Goal: Task Accomplishment & Management: Manage account settings

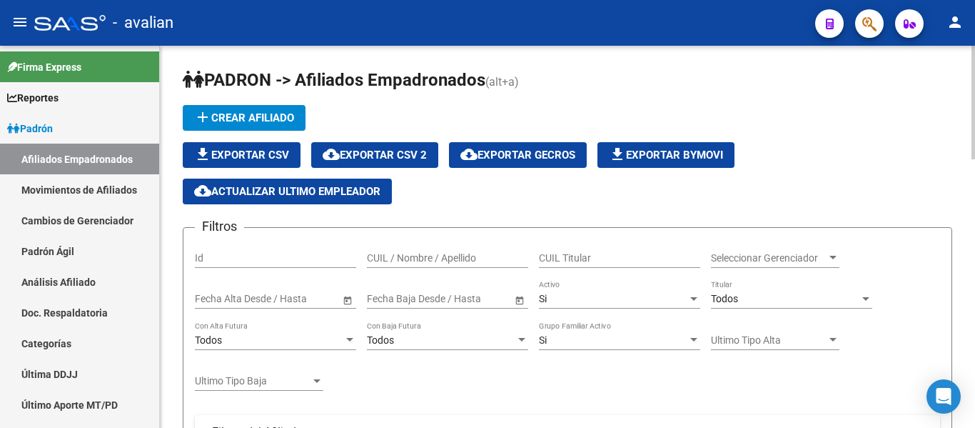
click at [463, 253] on input "CUIL / Nombre / Apellido" at bounding box center [447, 258] width 161 height 12
paste input "20439279185"
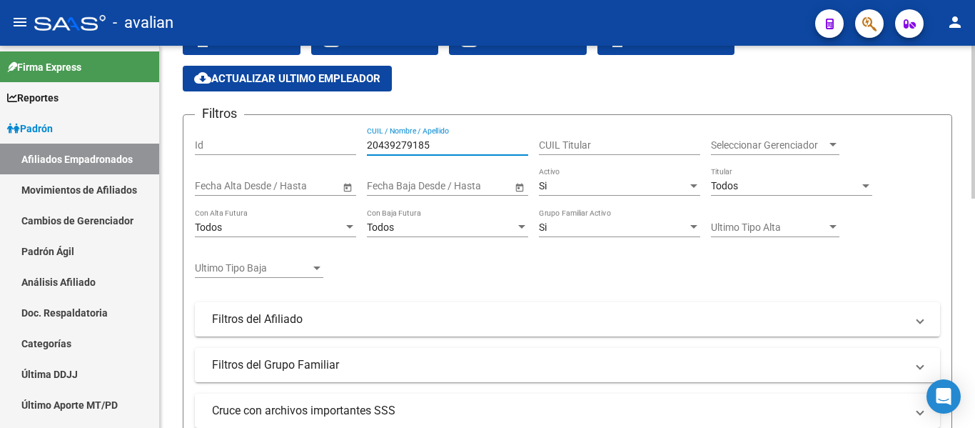
scroll to position [71, 0]
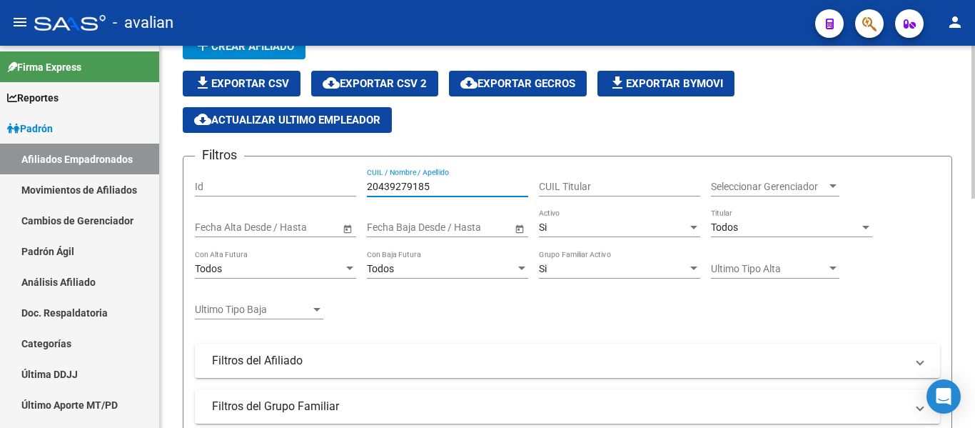
click at [465, 193] on div "20439279185 CUIL / Nombre / Apellido" at bounding box center [447, 182] width 161 height 29
click at [463, 189] on input "20439279185" at bounding box center [447, 187] width 161 height 12
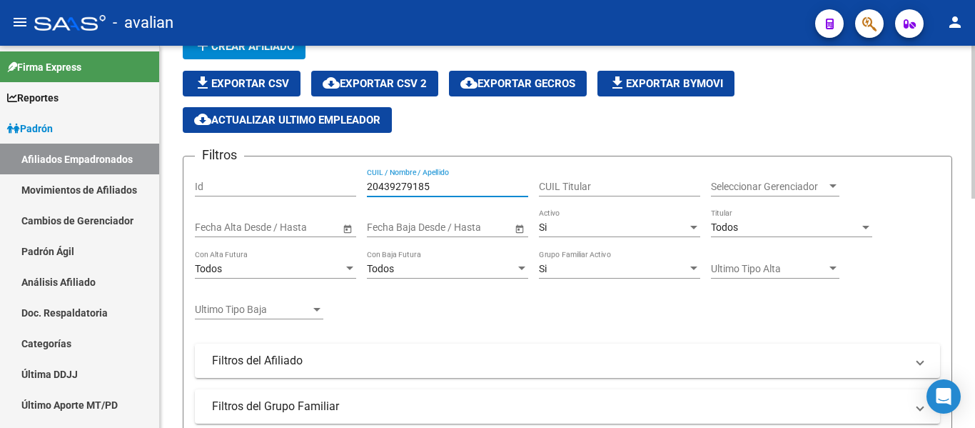
paste input "7434117637"
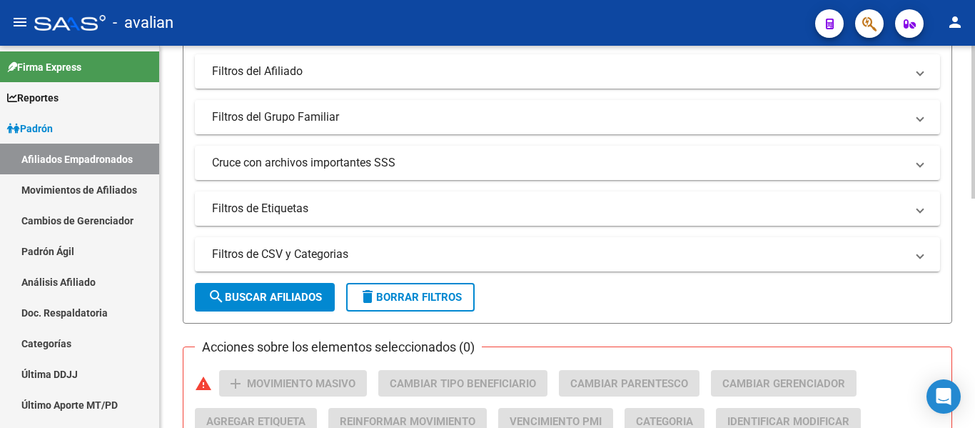
scroll to position [145, 0]
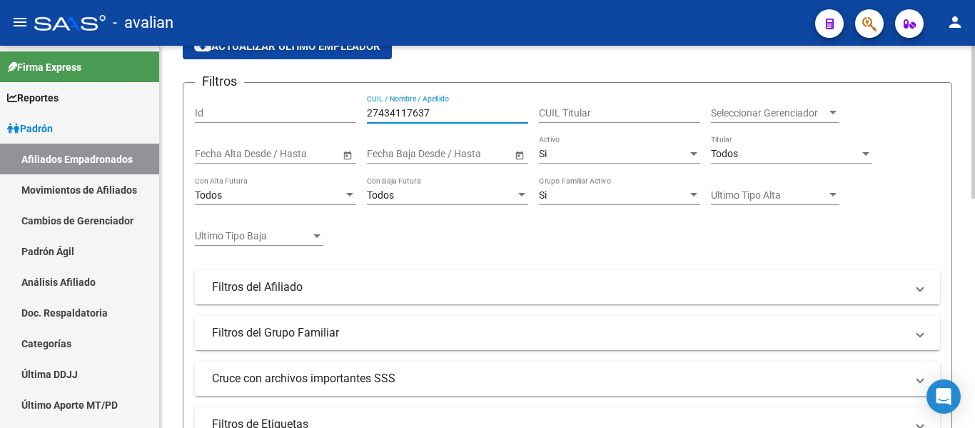
click at [478, 111] on input "27434117637" at bounding box center [447, 113] width 161 height 12
click at [475, 111] on input "27434117637" at bounding box center [447, 113] width 161 height 12
paste input "0455909288"
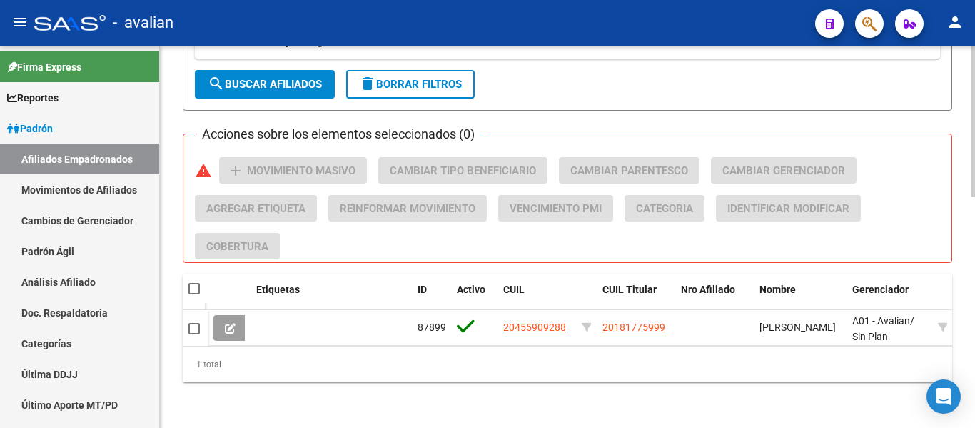
scroll to position [584, 0]
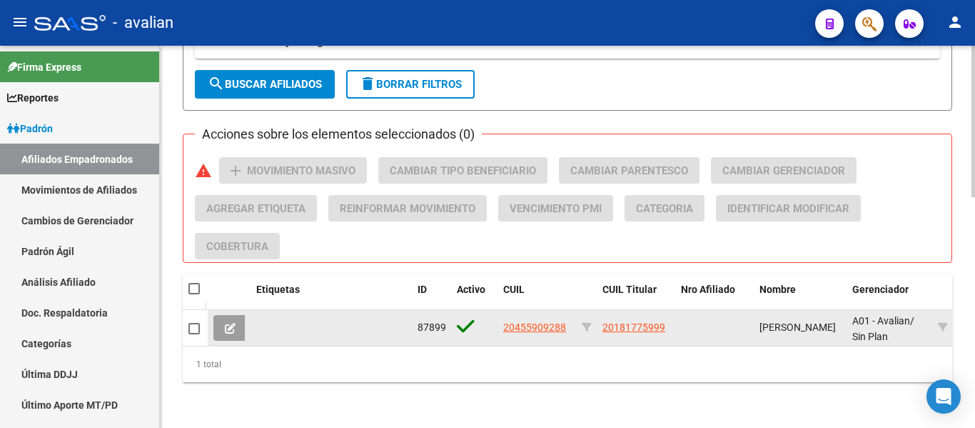
type input "20455909288"
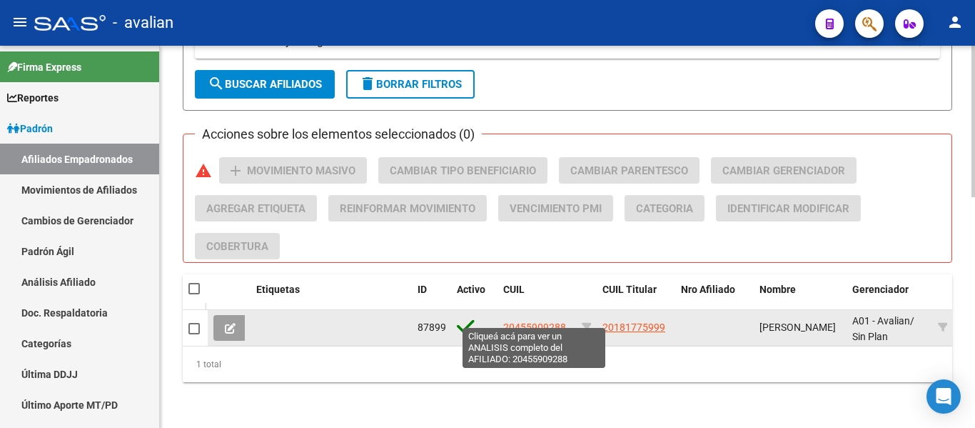
click at [551, 321] on span "20455909288" at bounding box center [534, 326] width 63 height 11
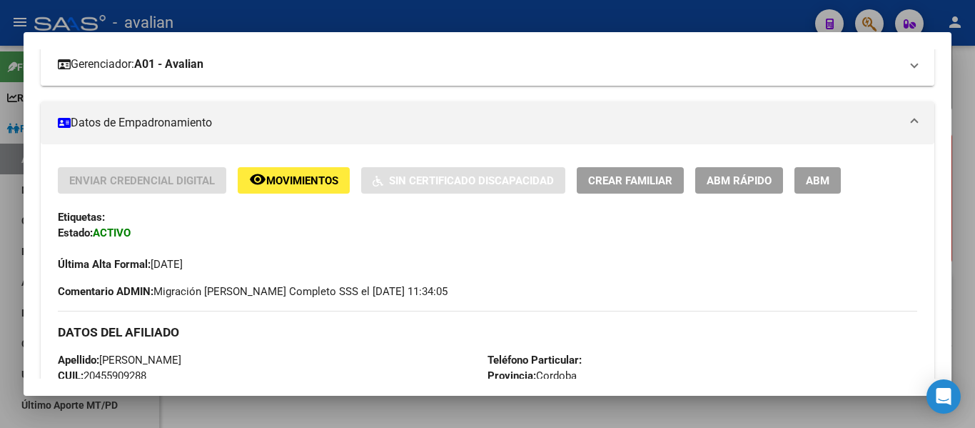
scroll to position [214, 0]
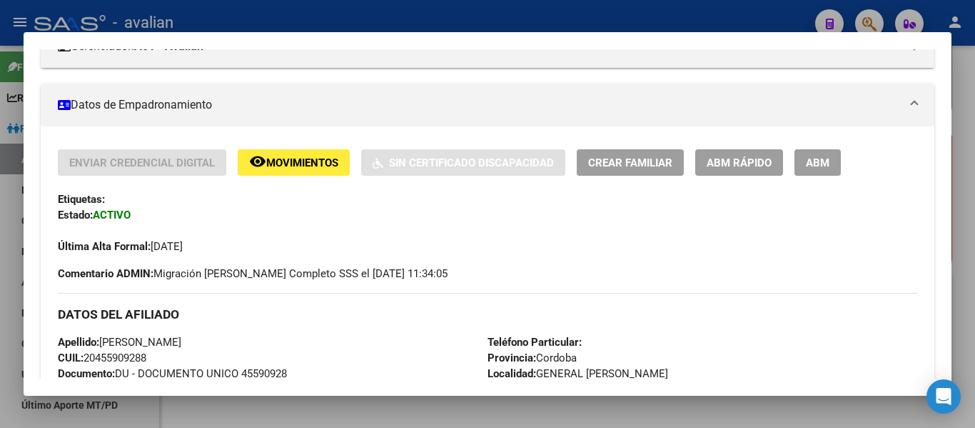
click at [835, 162] on button "ABM" at bounding box center [818, 162] width 46 height 26
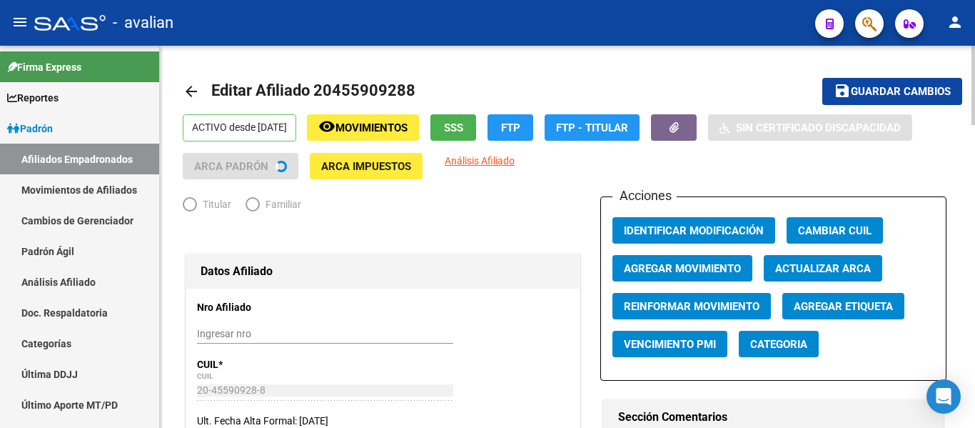
radio input "true"
type input "30-52715145-3"
